Goal: Information Seeking & Learning: Understand process/instructions

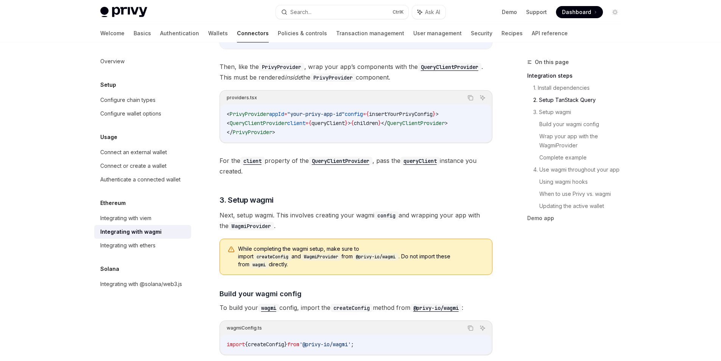
scroll to position [477, 0]
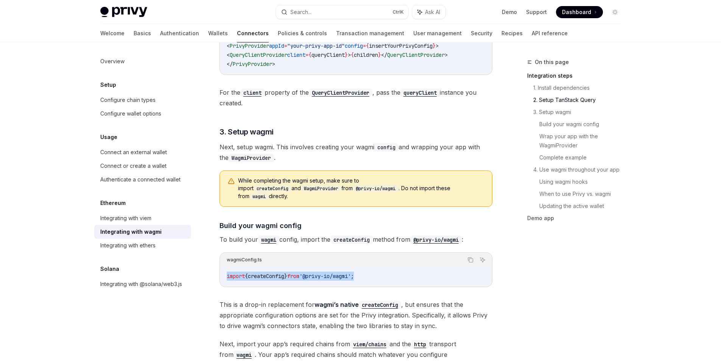
drag, startPoint x: 375, startPoint y: 269, endPoint x: 226, endPoint y: 269, distance: 148.4
click at [227, 271] on code "import { createConfig } from '@privy-io/wagmi' ;" at bounding box center [356, 275] width 258 height 9
copy span "import { createConfig } from '@privy-io/wagmi' ;"
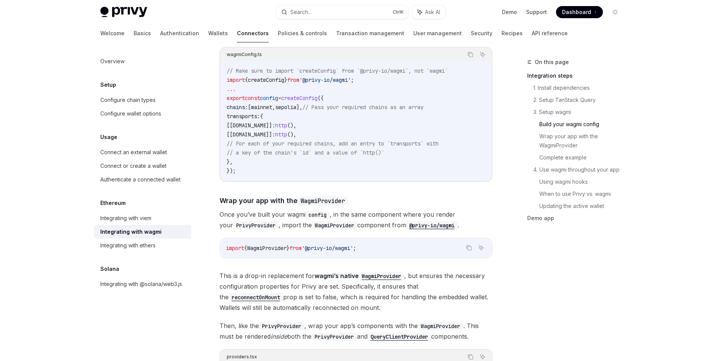
scroll to position [954, 0]
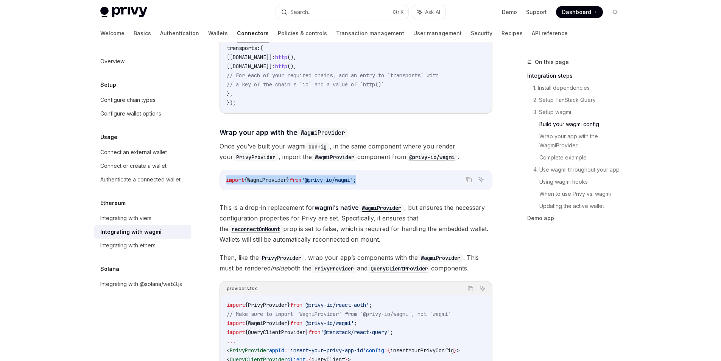
drag, startPoint x: 378, startPoint y: 170, endPoint x: 234, endPoint y: 170, distance: 144.6
click at [224, 170] on div "import { WagmiProvider } from '@privy-io/wagmi' ;" at bounding box center [356, 180] width 272 height 20
copy span "import { WagmiProvider } from '@privy-io/wagmi' ;"
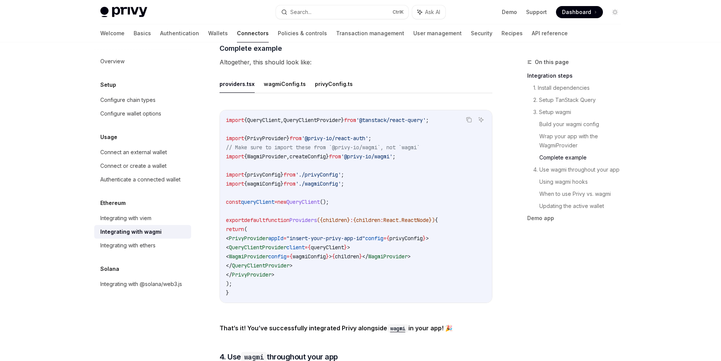
scroll to position [1431, 0]
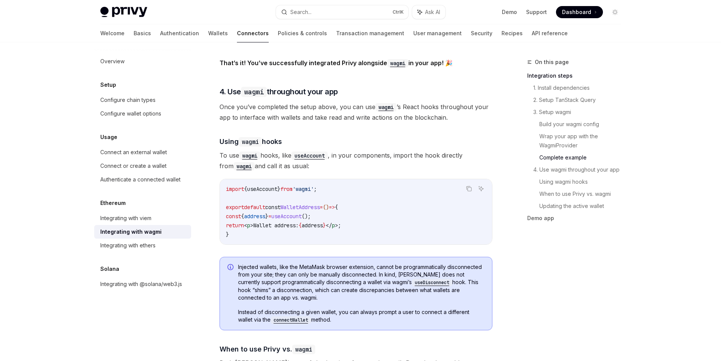
scroll to position [1643, 0]
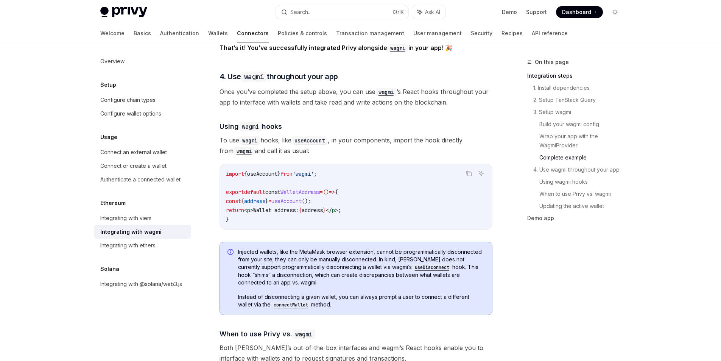
drag, startPoint x: 422, startPoint y: 275, endPoint x: 430, endPoint y: 263, distance: 15.2
click at [430, 263] on span "Injected wallets, like the MetaMask browser extension, cannot be programmatical…" at bounding box center [361, 267] width 246 height 38
click at [425, 248] on div at bounding box center [425, 248] width 0 height 0
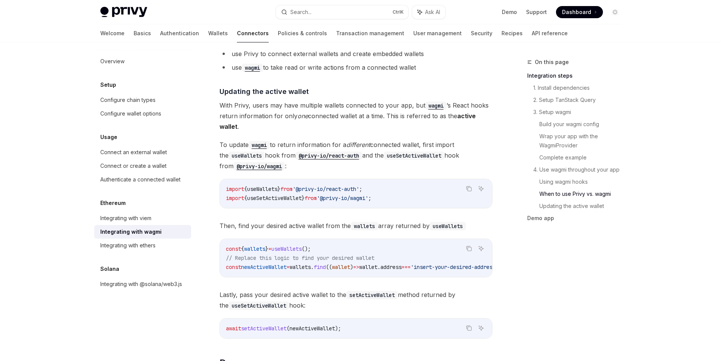
scroll to position [2051, 0]
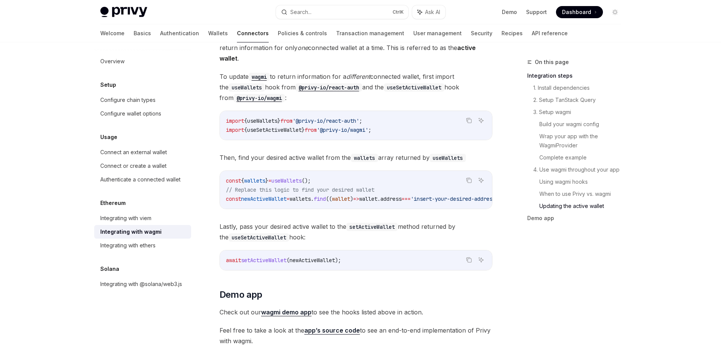
drag, startPoint x: 287, startPoint y: 95, endPoint x: 336, endPoint y: 97, distance: 48.5
click at [336, 97] on span "To update wagmi to return information for a different connected wallet, first i…" at bounding box center [356, 87] width 273 height 32
click at [243, 156] on span "Then, find your desired active wallet from the wallets array returned by useWal…" at bounding box center [356, 157] width 273 height 11
drag, startPoint x: 243, startPoint y: 156, endPoint x: 466, endPoint y: 153, distance: 223.3
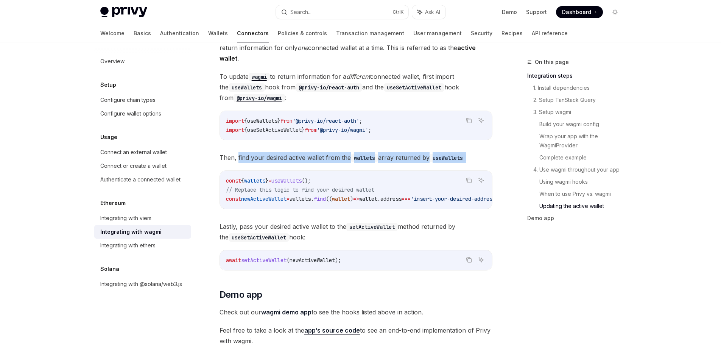
click at [466, 153] on span "Then, find your desired active wallet from the wallets array returned by useWal…" at bounding box center [356, 157] width 273 height 11
click at [461, 139] on div at bounding box center [461, 139] width 0 height 0
click at [445, 154] on code "useWallets" at bounding box center [448, 158] width 36 height 8
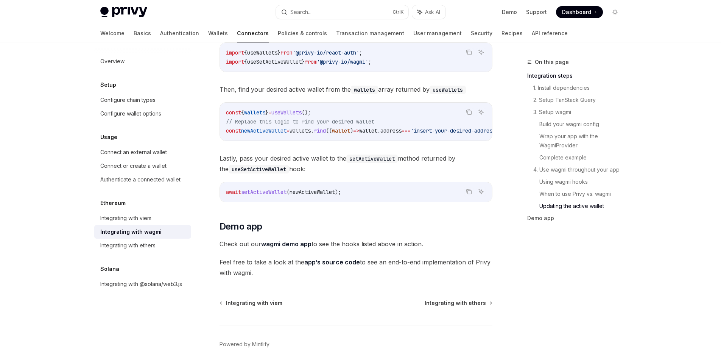
click at [326, 139] on div "Copy Ask AI const { wallets } = useWallets (); // Replace this logic to find yo…" at bounding box center [356, 121] width 273 height 39
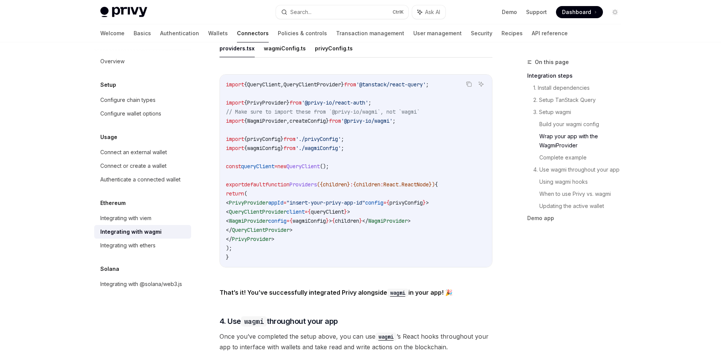
scroll to position [1330, 0]
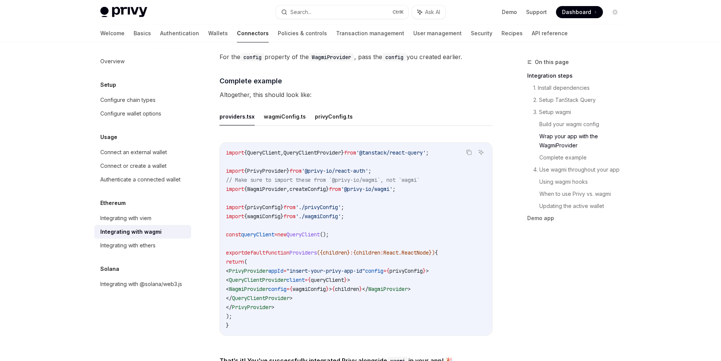
click at [257, 176] on span "// Make sure to import these from `@privy-io/wagmi`, not `wagmi`" at bounding box center [323, 179] width 194 height 7
click at [275, 191] on code "import { QueryClient , QueryClientProvider } from '@tanstack/react-query' ; imp…" at bounding box center [356, 239] width 260 height 182
click at [268, 185] on span "WagmiProvider" at bounding box center [266, 188] width 39 height 7
click at [296, 204] on span "from" at bounding box center [289, 207] width 12 height 7
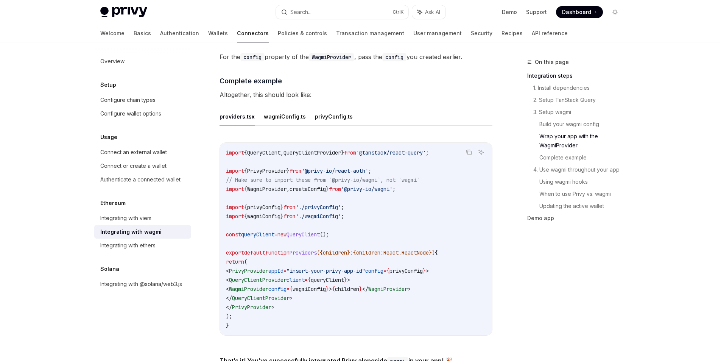
click at [318, 149] on span "QueryClientProvider" at bounding box center [312, 152] width 58 height 7
click at [285, 294] on span "QueryClientProvider" at bounding box center [261, 297] width 58 height 7
click at [268, 278] on span "QueryClientProvider" at bounding box center [258, 279] width 58 height 7
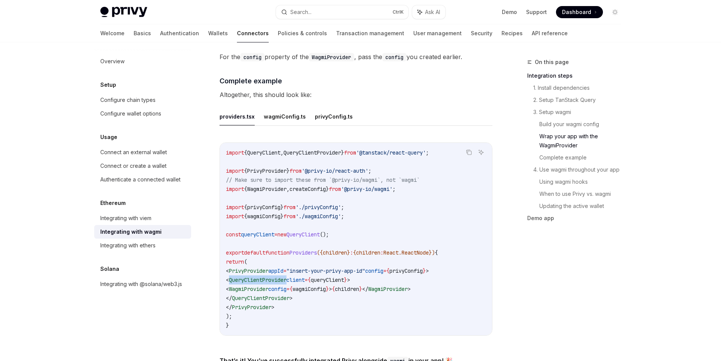
click at [268, 278] on span "QueryClientProvider" at bounding box center [258, 279] width 58 height 7
click at [299, 280] on code "import { QueryClient , QueryClientProvider } from '@tanstack/react-query' ; imp…" at bounding box center [356, 239] width 260 height 182
click at [268, 285] on span "WagmiProvider" at bounding box center [248, 288] width 39 height 7
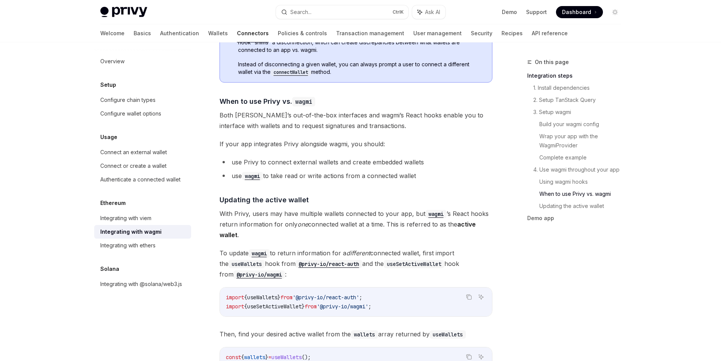
scroll to position [2011, 0]
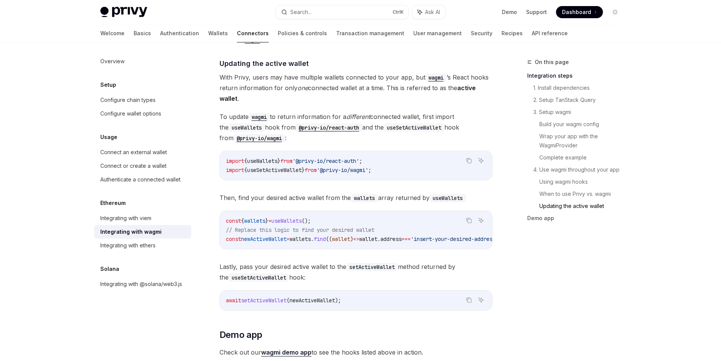
click at [262, 157] on span "useWallets" at bounding box center [262, 160] width 30 height 7
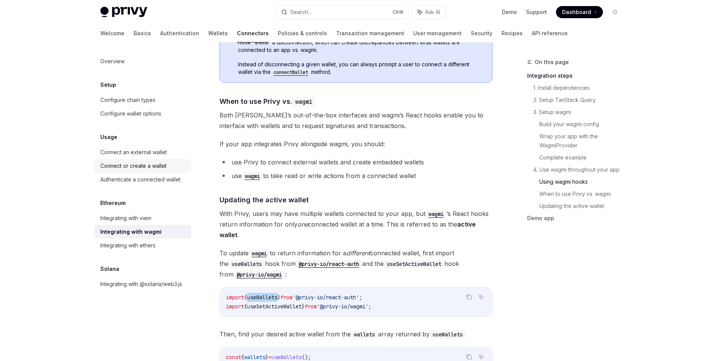
copy span "useWallets"
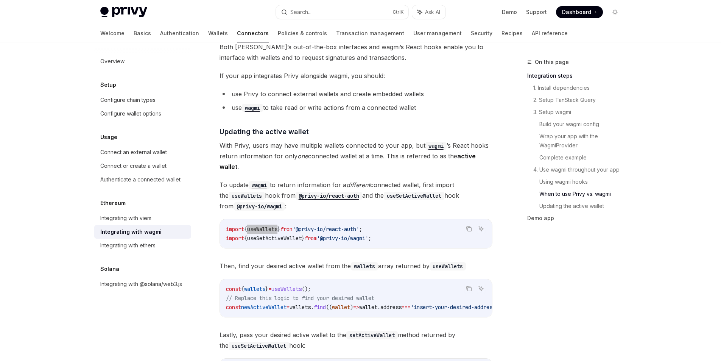
scroll to position [2011, 0]
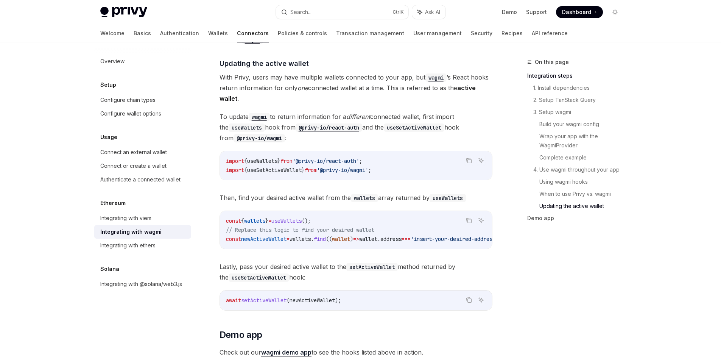
click at [298, 167] on span "useSetActiveWallet" at bounding box center [274, 170] width 55 height 7
click at [294, 217] on span "useWallets" at bounding box center [286, 220] width 30 height 7
click at [253, 157] on span "useWallets" at bounding box center [262, 160] width 30 height 7
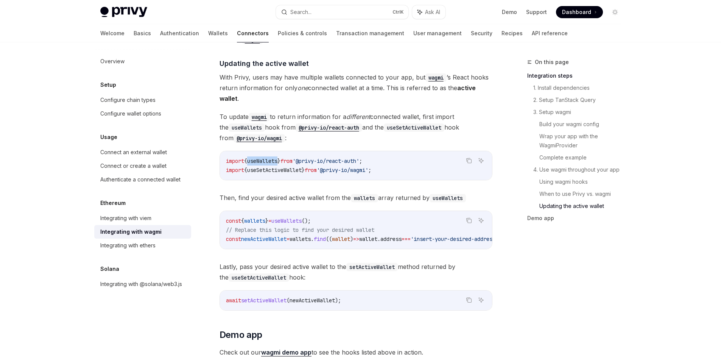
click at [253, 157] on span "useWallets" at bounding box center [262, 160] width 30 height 7
click at [285, 169] on code "import { useWallets } from '@privy-io/react-auth' ; import { useSetActiveWallet…" at bounding box center [356, 165] width 260 height 18
click at [265, 217] on span "wallets" at bounding box center [254, 220] width 21 height 7
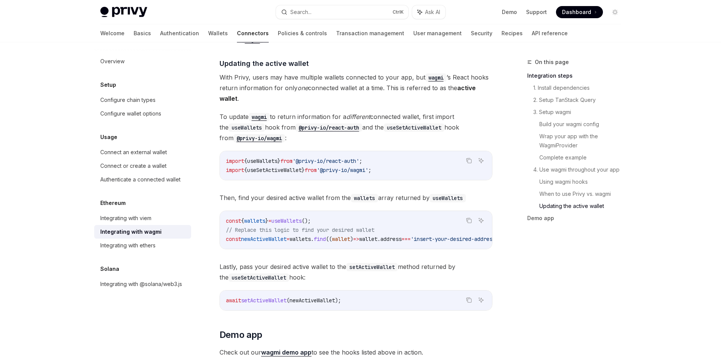
click at [416, 112] on span "To update wagmi to return information for a different connected wallet, first i…" at bounding box center [356, 127] width 273 height 32
drag, startPoint x: 416, startPoint y: 112, endPoint x: 360, endPoint y: 112, distance: 56.8
click at [360, 112] on span "To update wagmi to return information for a different connected wallet, first i…" at bounding box center [356, 127] width 273 height 32
click at [355, 98] on div at bounding box center [355, 98] width 0 height 0
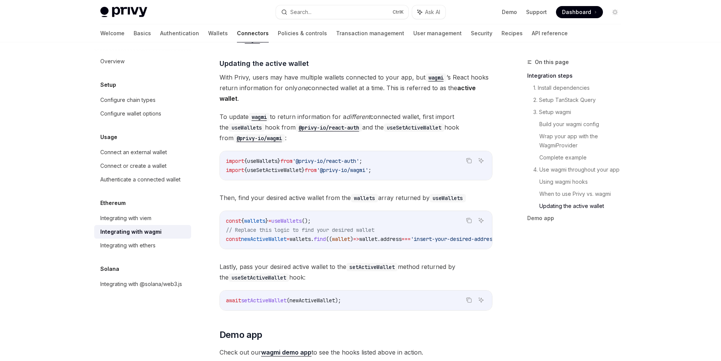
click at [422, 111] on span "To update wagmi to return information for a different connected wallet, first i…" at bounding box center [356, 127] width 273 height 32
drag, startPoint x: 422, startPoint y: 110, endPoint x: 358, endPoint y: 124, distance: 65.5
click at [358, 124] on span "To update wagmi to return information for a different connected wallet, first i…" at bounding box center [356, 127] width 273 height 32
click at [366, 125] on span "To update wagmi to return information for a different connected wallet, first i…" at bounding box center [356, 127] width 273 height 32
drag, startPoint x: 366, startPoint y: 125, endPoint x: 377, endPoint y: 129, distance: 11.9
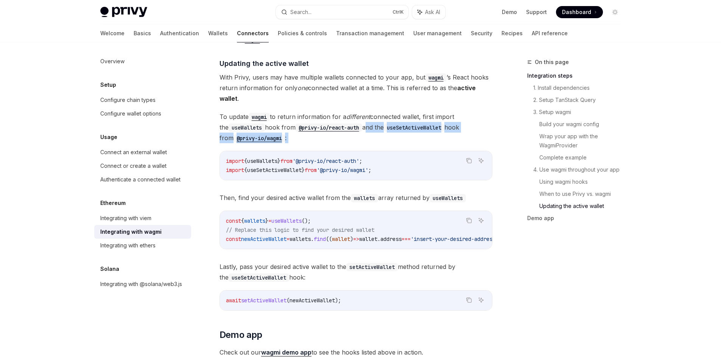
click at [377, 129] on span "To update wagmi to return information for a different connected wallet, first i…" at bounding box center [356, 127] width 273 height 32
click at [263, 235] on span "newActiveWallet" at bounding box center [263, 238] width 45 height 7
click at [325, 227] on span "// Replace this logic to find your desired wallet" at bounding box center [300, 229] width 148 height 7
click at [275, 230] on code "const { wallets } = useWallets (); // Replace this logic to find your desired w…" at bounding box center [374, 229] width 297 height 27
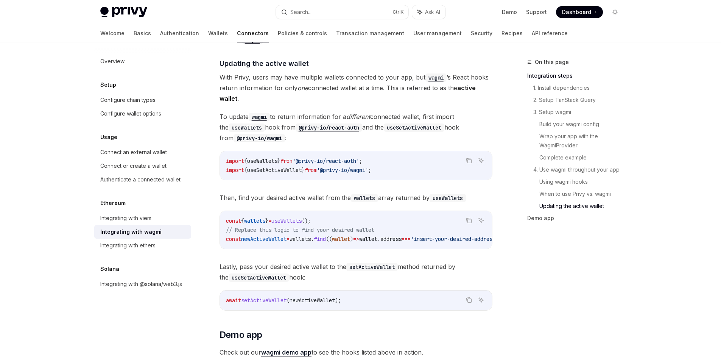
click at [275, 230] on code "const { wallets } = useWallets (); // Replace this logic to find your desired w…" at bounding box center [374, 229] width 297 height 27
drag, startPoint x: 304, startPoint y: 315, endPoint x: 300, endPoint y: 313, distance: 4.6
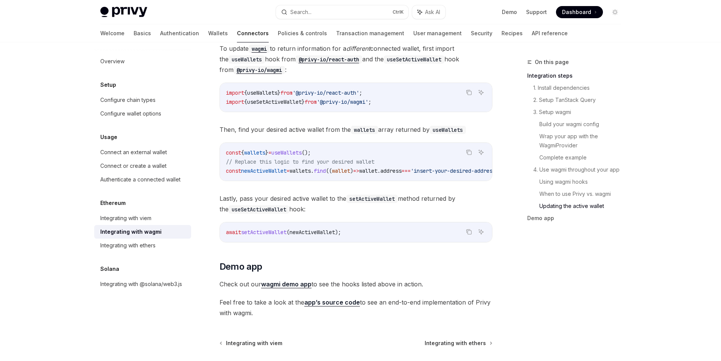
scroll to position [2147, 0]
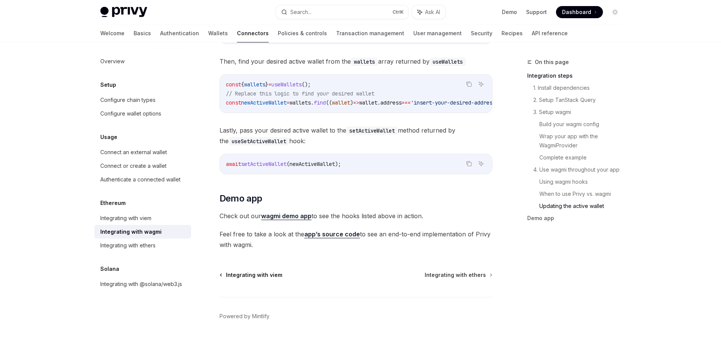
click at [259, 273] on span "Integrating with viem" at bounding box center [254, 275] width 56 height 8
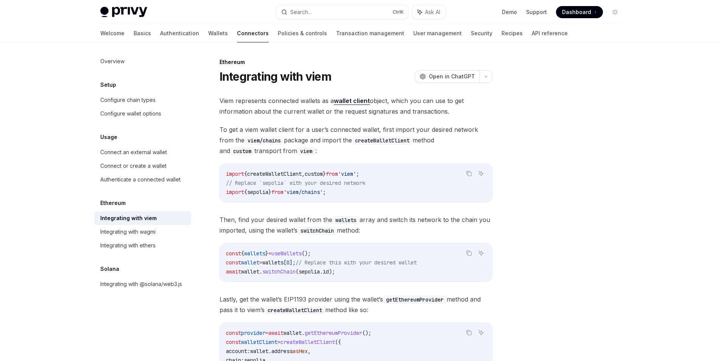
drag, startPoint x: 384, startPoint y: 227, endPoint x: 211, endPoint y: 204, distance: 174.8
click at [210, 204] on div "Ethereum Integrating with viem OpenAI Open in ChatGPT OpenAI Open in ChatGPT Vi…" at bounding box center [285, 296] width 418 height 476
click at [206, 205] on div at bounding box center [206, 205] width 0 height 0
click at [373, 232] on span "Then, find your desired wallet from the wallets array and switch its network to…" at bounding box center [356, 224] width 273 height 21
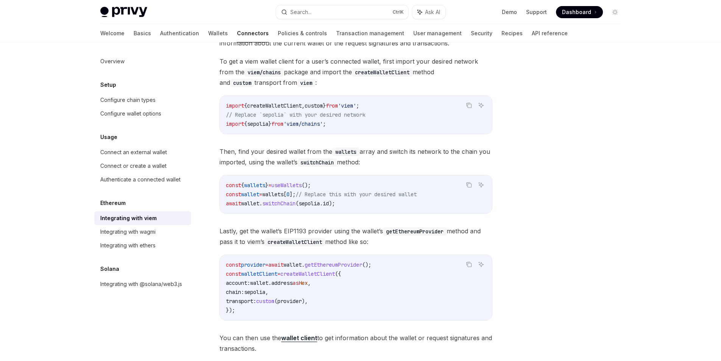
click at [283, 196] on span "wallets" at bounding box center [272, 194] width 21 height 7
drag, startPoint x: 283, startPoint y: 196, endPoint x: 313, endPoint y: 197, distance: 29.5
click at [313, 197] on span "const wallet = wallets [ 0 ]; // Replace this with your desired wallet" at bounding box center [321, 194] width 191 height 7
click at [372, 195] on span "// Replace this with your desired wallet" at bounding box center [356, 194] width 121 height 7
drag, startPoint x: 396, startPoint y: 243, endPoint x: 205, endPoint y: 227, distance: 192.1
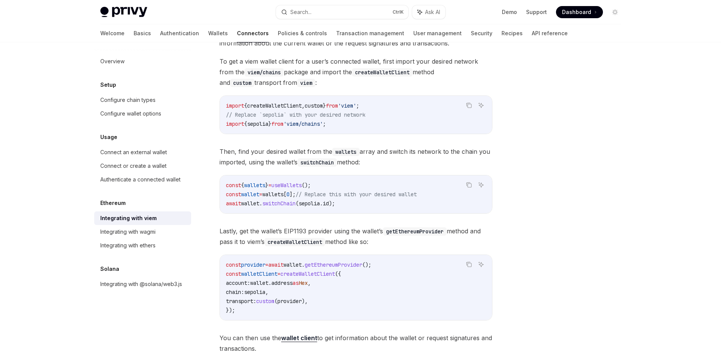
click at [205, 227] on div "Ethereum Integrating with viem OpenAI Open in ChatGPT OpenAI Open in ChatGPT Vi…" at bounding box center [285, 227] width 418 height 476
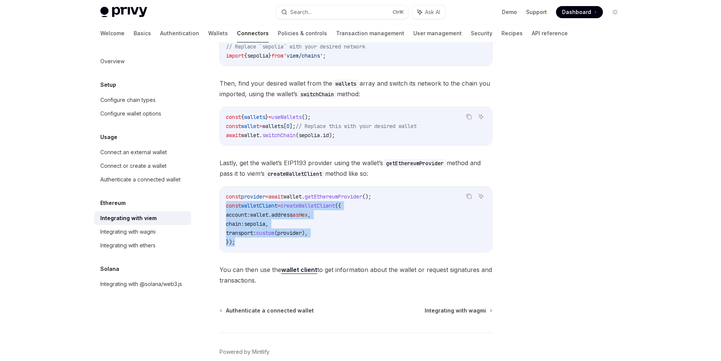
drag, startPoint x: 284, startPoint y: 242, endPoint x: 216, endPoint y: 202, distance: 78.7
click at [218, 204] on div "Ethereum Integrating with viem OpenAI Open in ChatGPT OpenAI Open in ChatGPT Vi…" at bounding box center [285, 159] width 418 height 476
click at [213, 192] on div at bounding box center [213, 192] width 0 height 0
click at [256, 232] on span "transport:" at bounding box center [241, 232] width 30 height 7
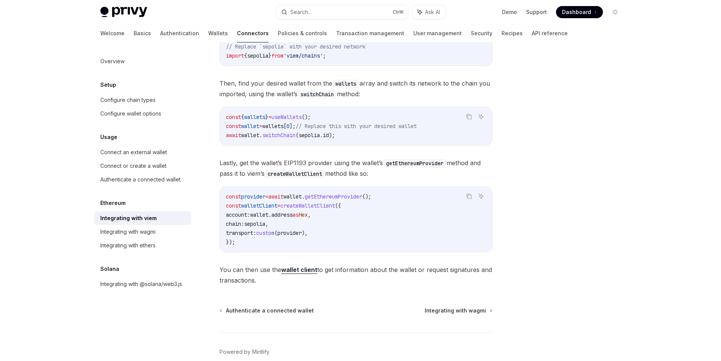
click at [256, 207] on span "walletClient" at bounding box center [259, 205] width 36 height 7
click at [293, 215] on span "address" at bounding box center [281, 214] width 21 height 7
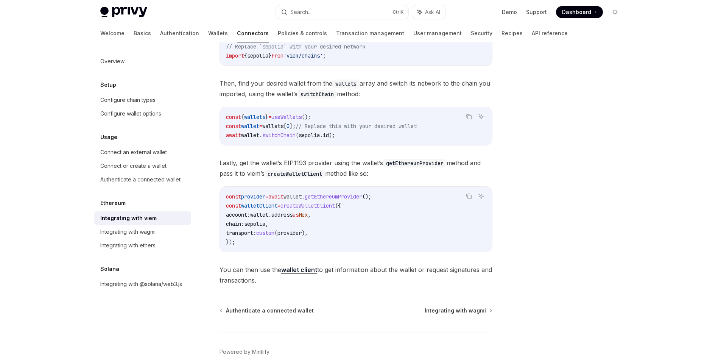
click at [352, 196] on span "getEthereumProvider" at bounding box center [334, 196] width 58 height 7
click at [302, 196] on span "wallet" at bounding box center [292, 196] width 18 height 7
drag, startPoint x: 230, startPoint y: 268, endPoint x: 213, endPoint y: 264, distance: 17.4
click at [213, 264] on div "Ethereum Integrating with viem OpenAI Open in ChatGPT OpenAI Open in ChatGPT Vi…" at bounding box center [285, 159] width 418 height 476
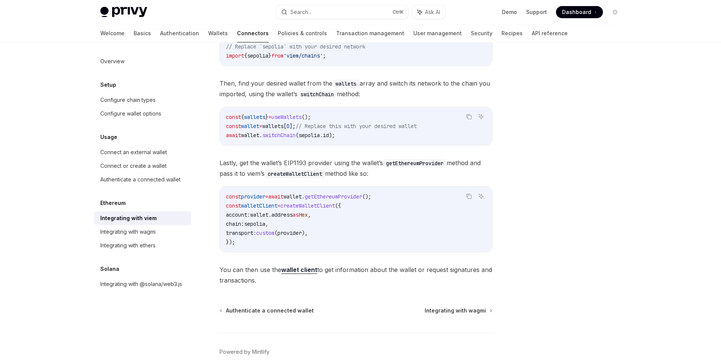
click at [208, 255] on div at bounding box center [208, 255] width 0 height 0
click at [276, 282] on span "You can then use the wallet client to get information about the wallet or reque…" at bounding box center [356, 274] width 273 height 21
click at [305, 207] on span "createWalletClient" at bounding box center [307, 205] width 55 height 7
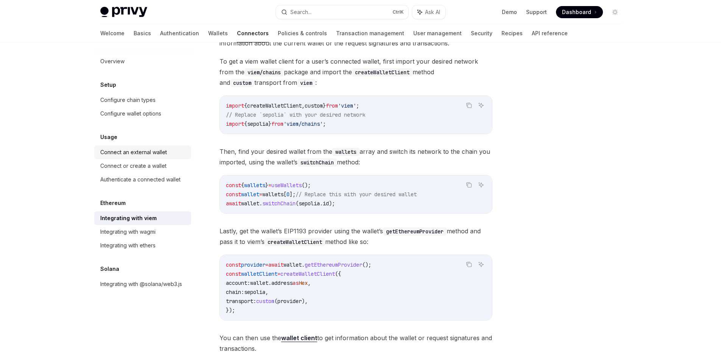
copy span "createWalletClient"
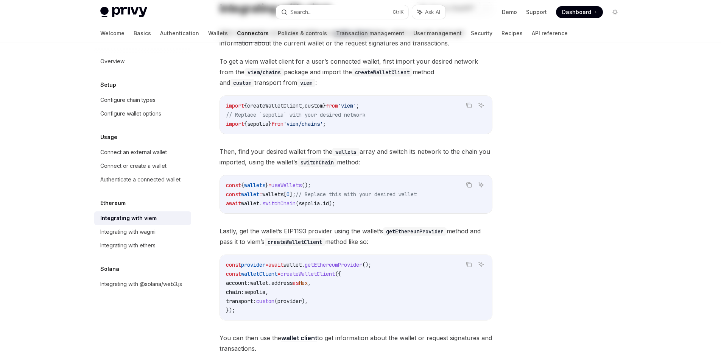
scroll to position [0, 0]
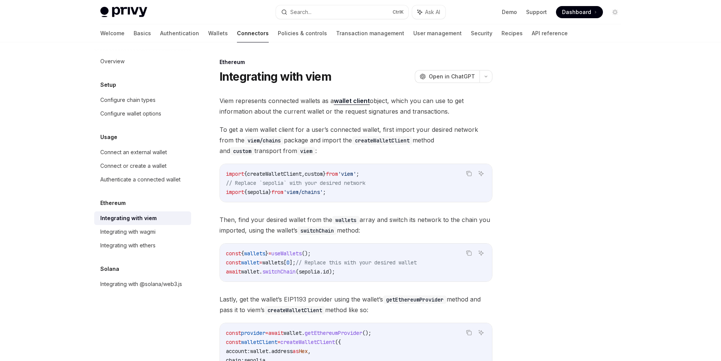
click at [288, 174] on span "createWalletClient" at bounding box center [274, 173] width 55 height 7
click at [356, 174] on span "'viem'" at bounding box center [347, 173] width 18 height 7
click at [264, 195] on span "sepolia" at bounding box center [257, 191] width 21 height 7
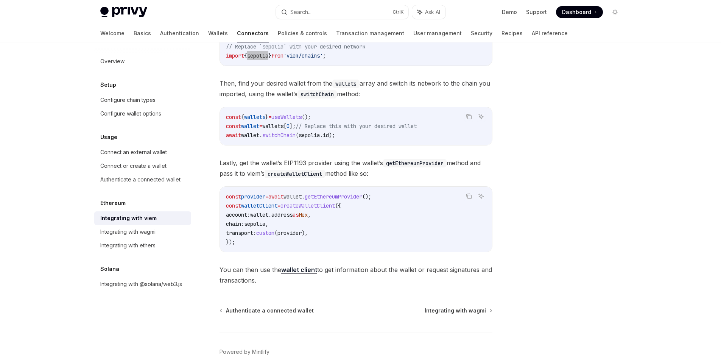
scroll to position [173, 0]
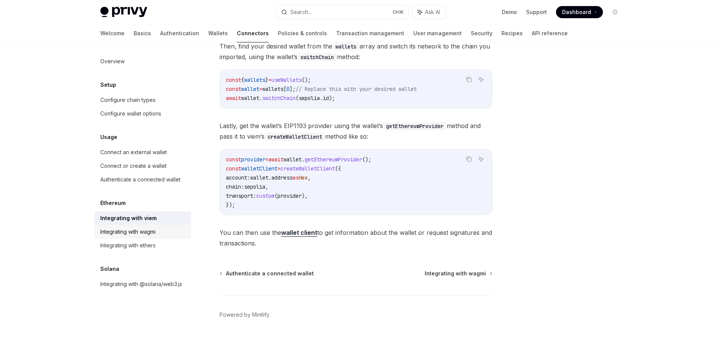
click at [109, 235] on div "Integrating with wagmi" at bounding box center [127, 231] width 55 height 9
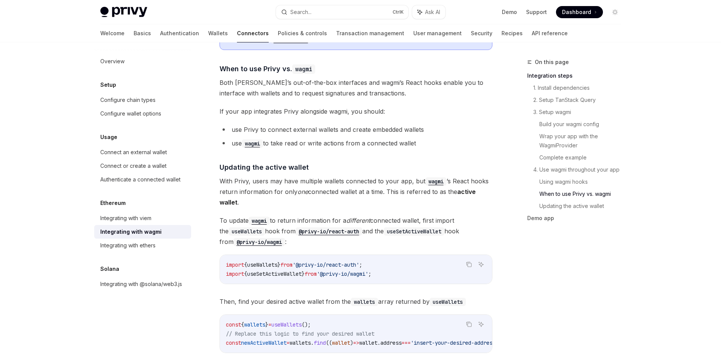
scroll to position [1976, 0]
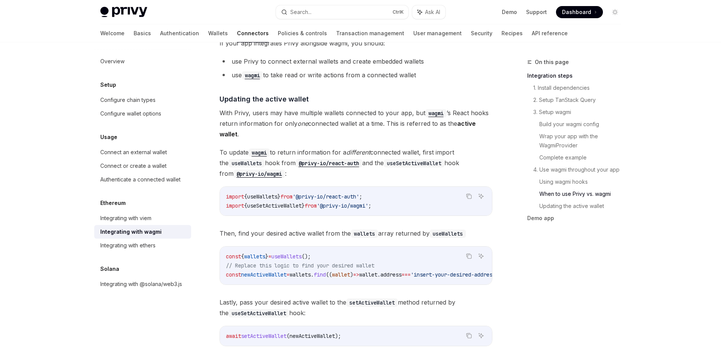
click at [271, 196] on code "import { useWallets } from '@privy-io/react-auth' ; import { useSetActiveWallet…" at bounding box center [356, 201] width 260 height 18
click at [299, 132] on span "With Privy, users may have multiple wallets connected to your app, but wagmi ’s…" at bounding box center [356, 123] width 273 height 32
drag, startPoint x: 380, startPoint y: 189, endPoint x: 294, endPoint y: 189, distance: 85.5
click at [294, 192] on code "import { useWallets } from '@privy-io/react-auth' ; import { useSetActiveWallet…" at bounding box center [356, 201] width 260 height 18
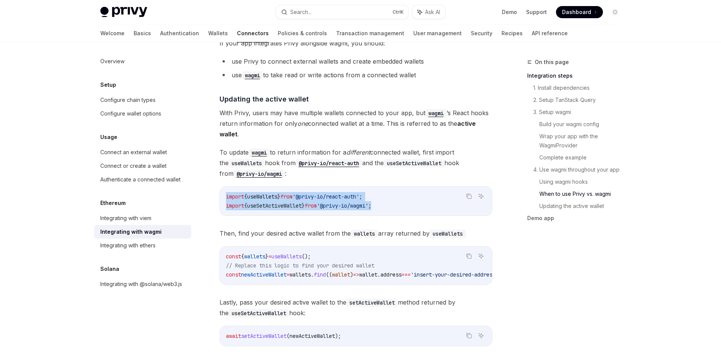
drag, startPoint x: 393, startPoint y: 200, endPoint x: 210, endPoint y: 195, distance: 182.9
copy code "import { useWallets } from '@privy-io/react-auth' ; import { useSetActiveWallet…"
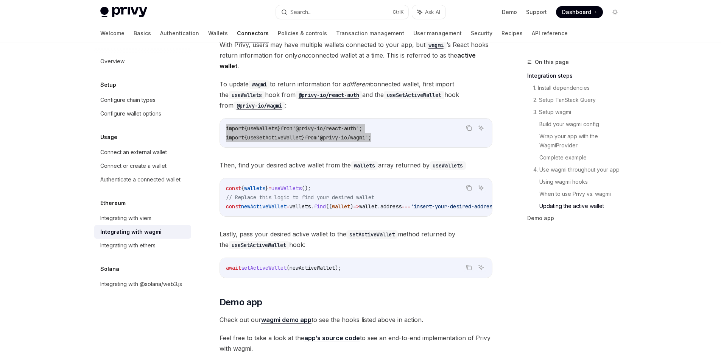
scroll to position [2112, 0]
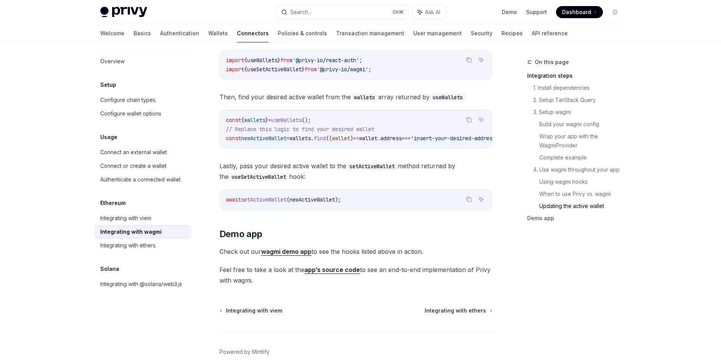
click at [262, 117] on span "wallets" at bounding box center [254, 120] width 21 height 7
drag, startPoint x: 348, startPoint y: 114, endPoint x: 223, endPoint y: 110, distance: 124.6
click at [223, 110] on div "const { wallets } = useWallets (); // Replace this logic to find your desired w…" at bounding box center [356, 129] width 272 height 38
copy span "const { wallets } = useWallets ();"
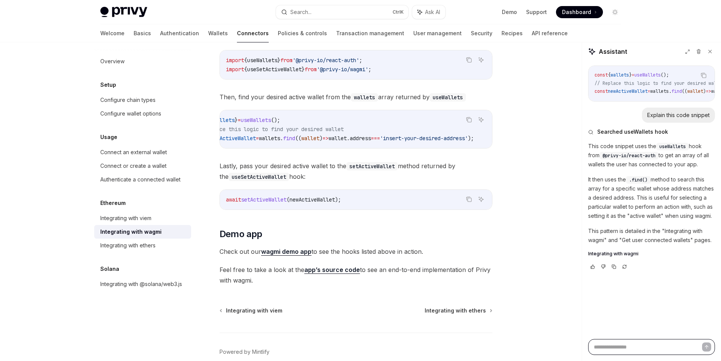
type textarea "*"
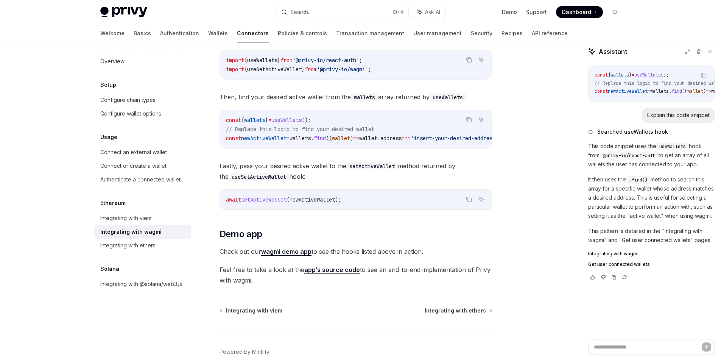
click at [226, 117] on span "const" at bounding box center [233, 120] width 15 height 7
copy code "const { wallets } = useWallets ();"
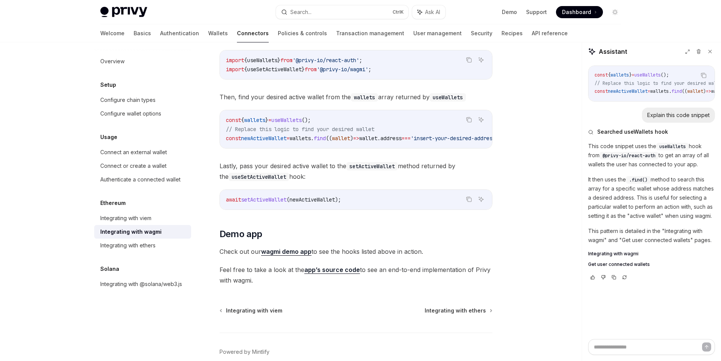
click at [237, 135] on span "const" at bounding box center [233, 138] width 15 height 7
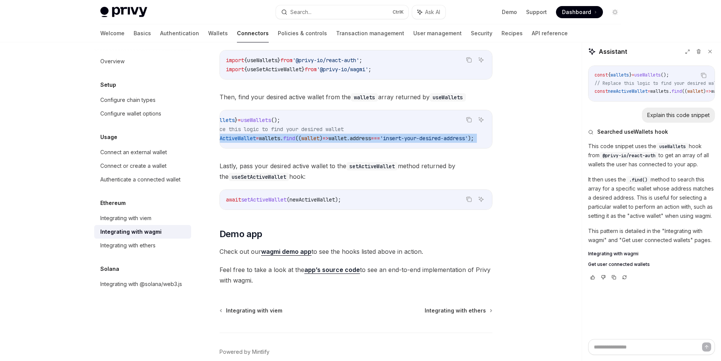
drag, startPoint x: 237, startPoint y: 133, endPoint x: 486, endPoint y: 136, distance: 249.4
click at [486, 136] on code "const { wallets } = useWallets (); // Replace this logic to find your desired w…" at bounding box center [343, 128] width 297 height 27
copy div "const newActiveWallet = wallets . find (( wallet ) => wallet . address === 'ins…"
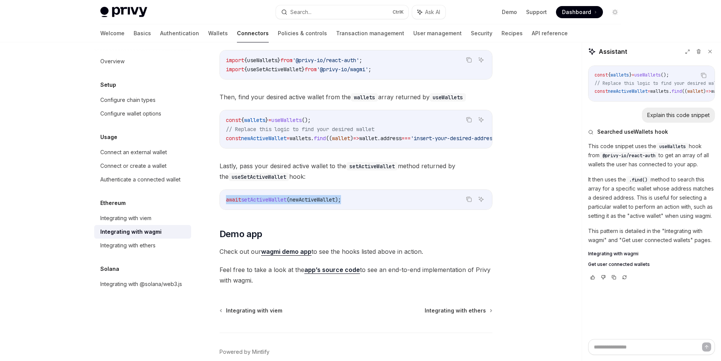
drag, startPoint x: 356, startPoint y: 198, endPoint x: 221, endPoint y: 197, distance: 134.4
click at [221, 197] on div "await setActiveWallet ( newActiveWallet );" at bounding box center [356, 200] width 272 height 20
copy span "await setActiveWallet ( newActiveWallet );"
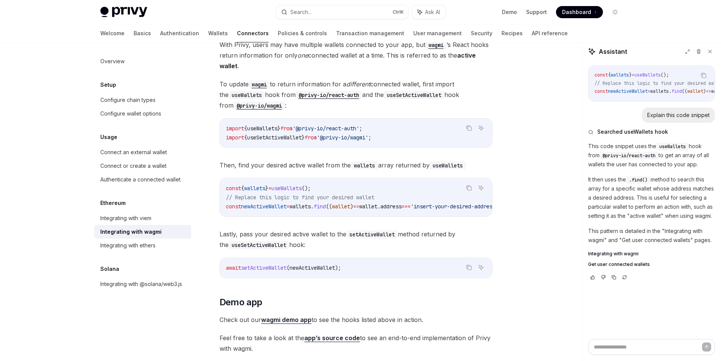
click at [305, 203] on span "wallets" at bounding box center [300, 206] width 21 height 7
drag, startPoint x: 390, startPoint y: 133, endPoint x: 220, endPoint y: 132, distance: 170.3
click at [220, 132] on div "import { useWallets } from '@privy-io/react-auth' ; import { useSetActiveWallet…" at bounding box center [356, 132] width 272 height 29
copy span "import { useSetActiveWallet } from '@privy-io/wagmi' ;"
click at [349, 128] on code "import { useWallets } from '@privy-io/react-auth' ; import { useSetActiveWallet…" at bounding box center [356, 133] width 260 height 18
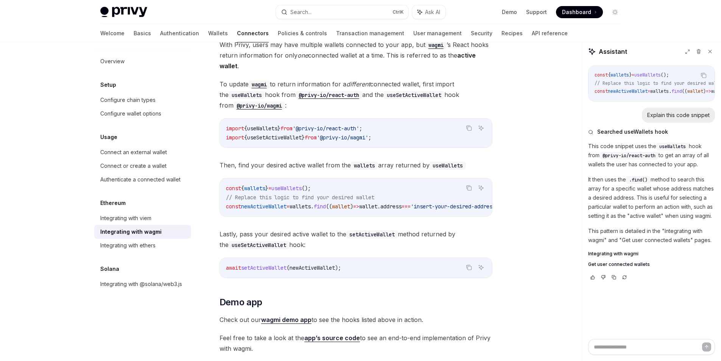
click at [274, 124] on code "import { useWallets } from '@privy-io/react-auth' ; import { useSetActiveWallet…" at bounding box center [356, 133] width 260 height 18
drag, startPoint x: 391, startPoint y: 126, endPoint x: 220, endPoint y: 126, distance: 170.3
click at [220, 126] on div "import { useWallets } from '@privy-io/react-auth' ; import { useSetActiveWallet…" at bounding box center [356, 132] width 272 height 29
drag, startPoint x: 339, startPoint y: 181, endPoint x: 220, endPoint y: 183, distance: 118.9
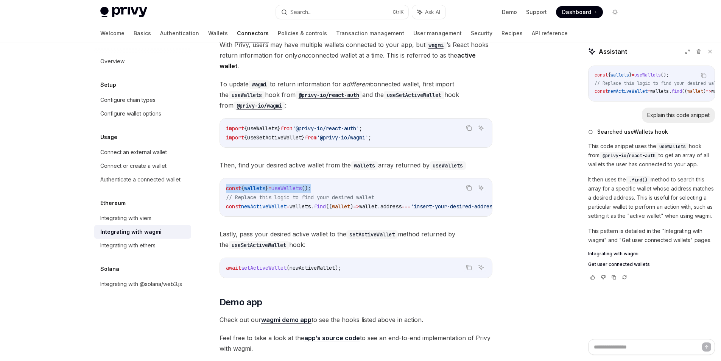
click at [220, 183] on div "const { wallets } = useWallets (); // Replace this logic to find your desired w…" at bounding box center [356, 197] width 272 height 38
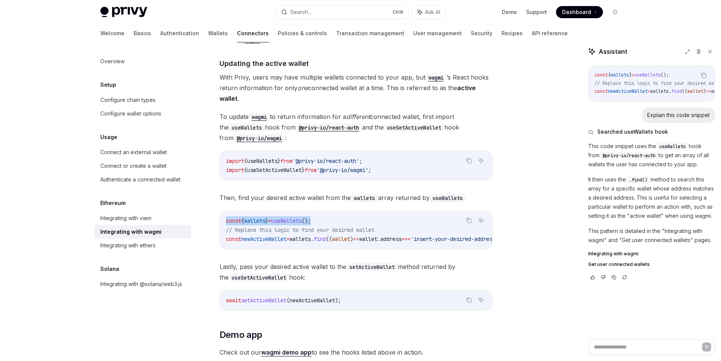
scroll to position [1943, 0]
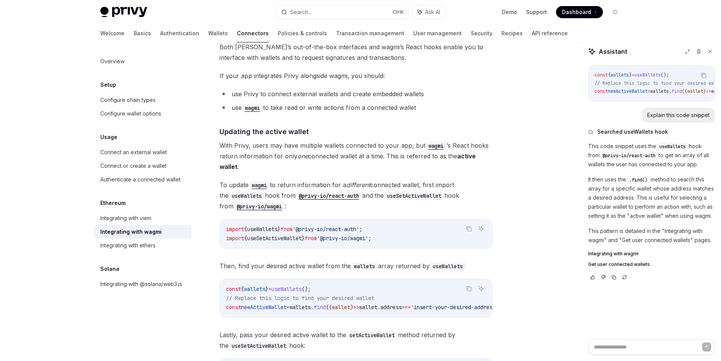
click at [394, 165] on span "With Privy, users may have multiple wallets connected to your app, but wagmi ’s…" at bounding box center [356, 156] width 273 height 32
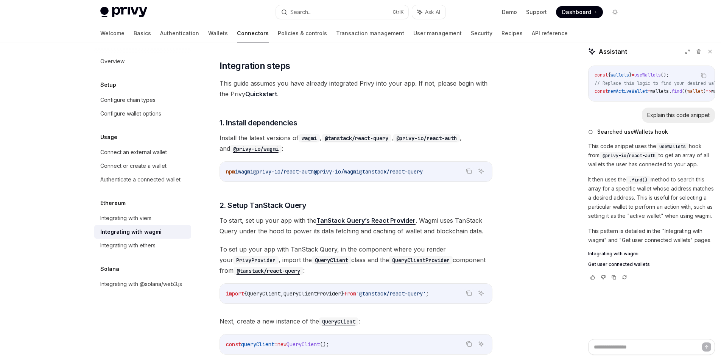
scroll to position [0, 0]
